Goal: Find specific page/section: Find specific page/section

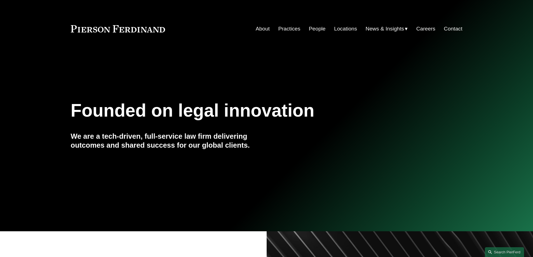
click at [287, 29] on link "Practices" at bounding box center [289, 29] width 22 height 11
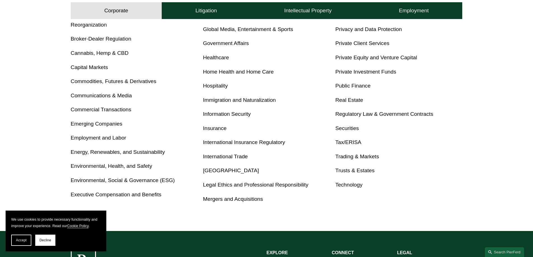
scroll to position [280, 0]
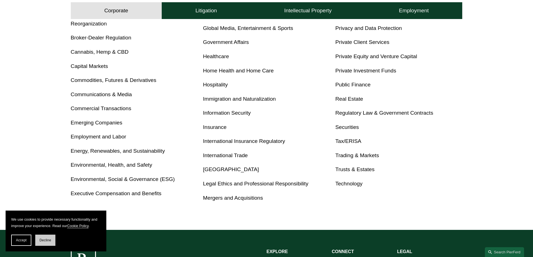
click at [44, 237] on button "Decline" at bounding box center [45, 240] width 20 height 11
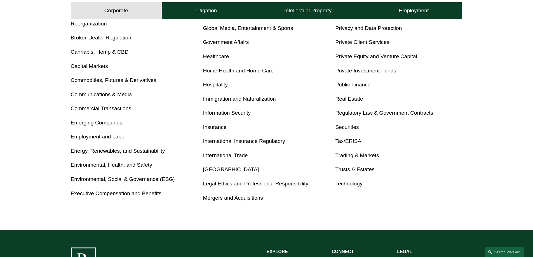
click at [214, 57] on link "Healthcare" at bounding box center [216, 56] width 26 height 6
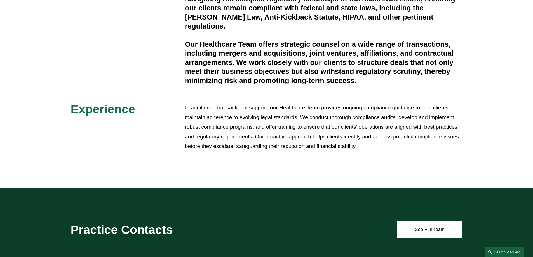
scroll to position [196, 0]
